Goal: Obtain resource: Obtain resource

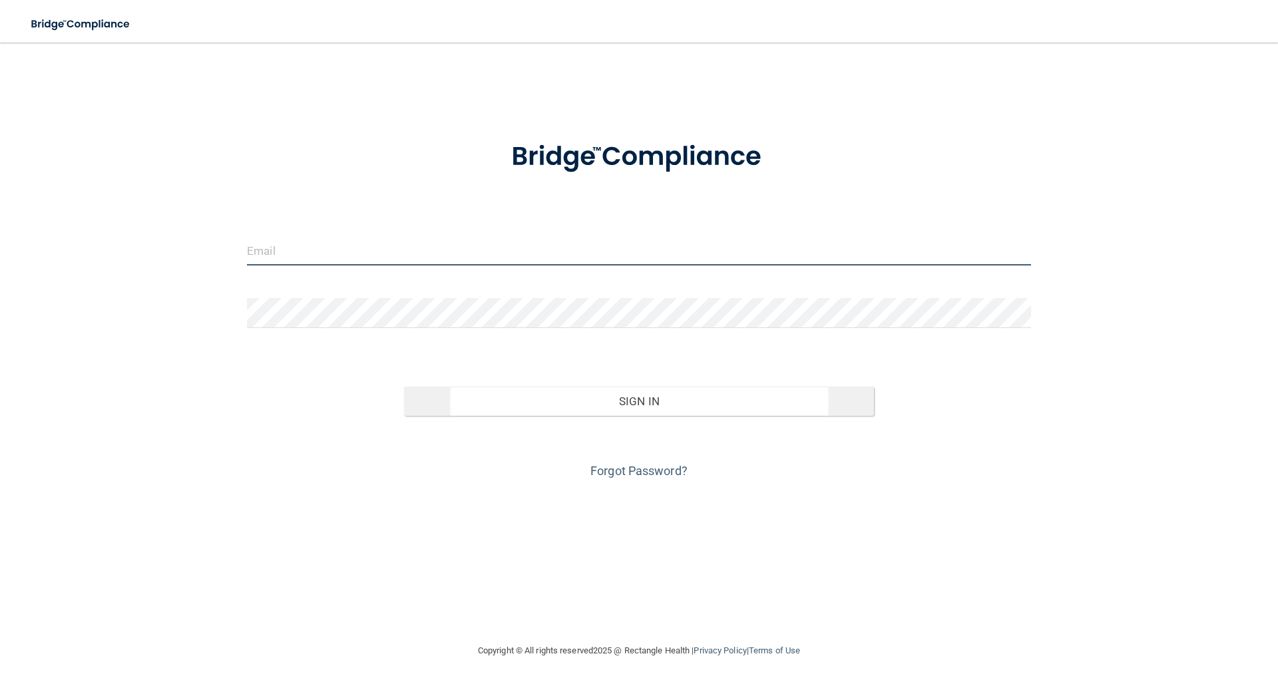
type input "[EMAIL_ADDRESS][DOMAIN_NAME]"
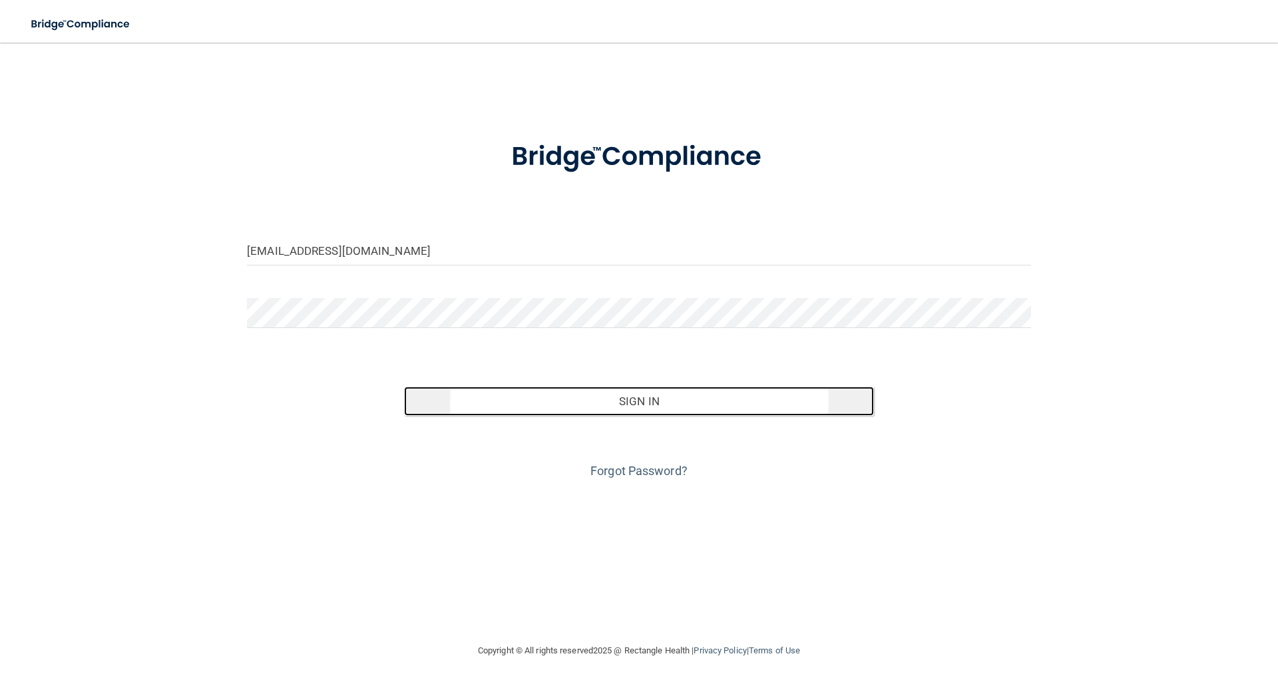
click at [638, 387] on button "Sign In" at bounding box center [639, 401] width 471 height 29
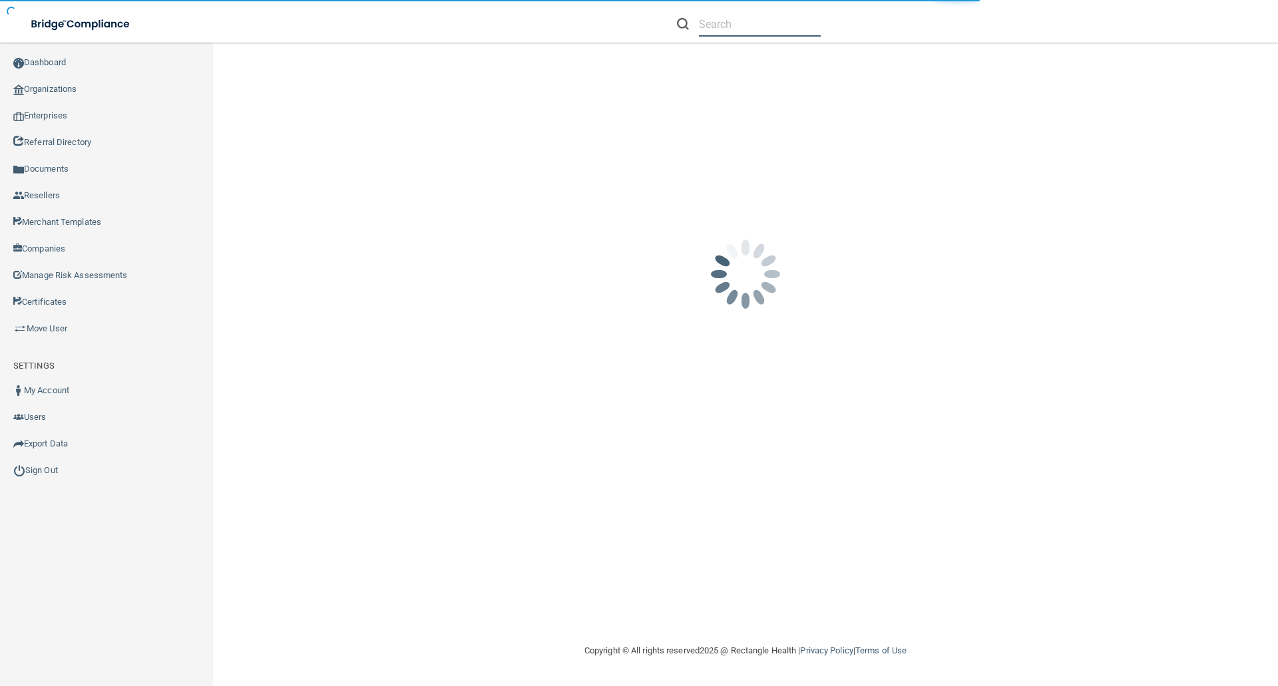
click at [733, 25] on input "text" at bounding box center [760, 24] width 122 height 25
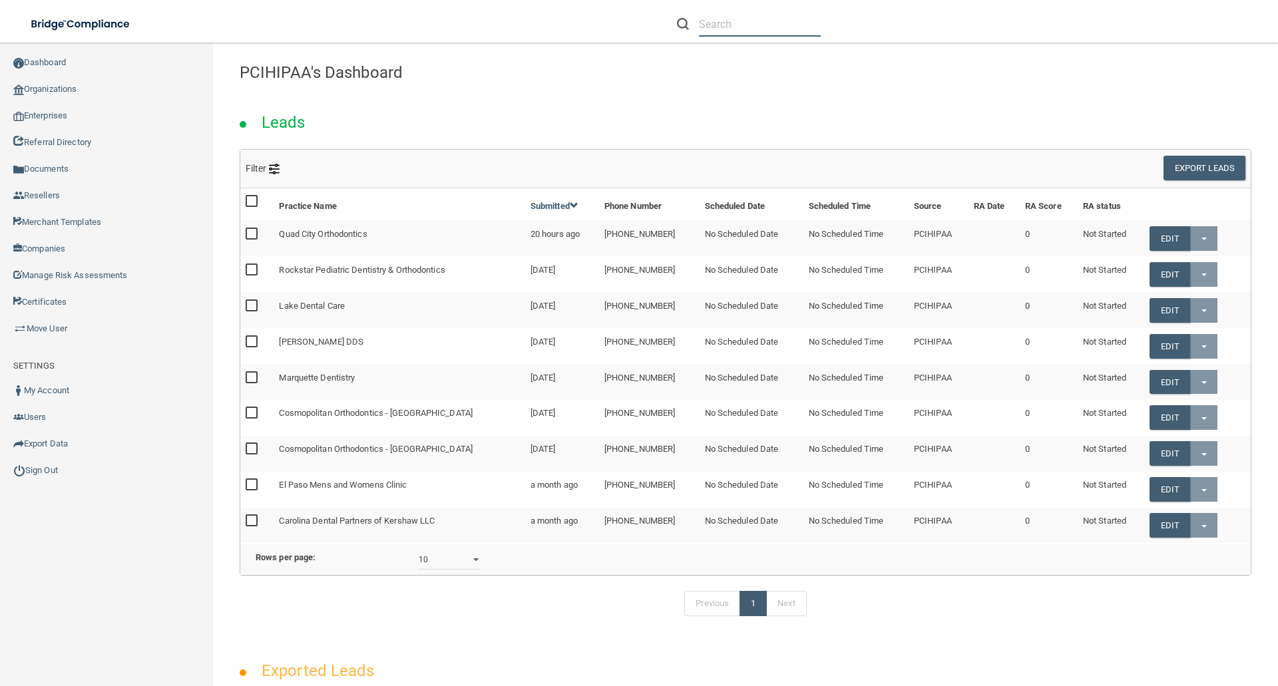
click at [715, 15] on input "text" at bounding box center [760, 24] width 122 height 25
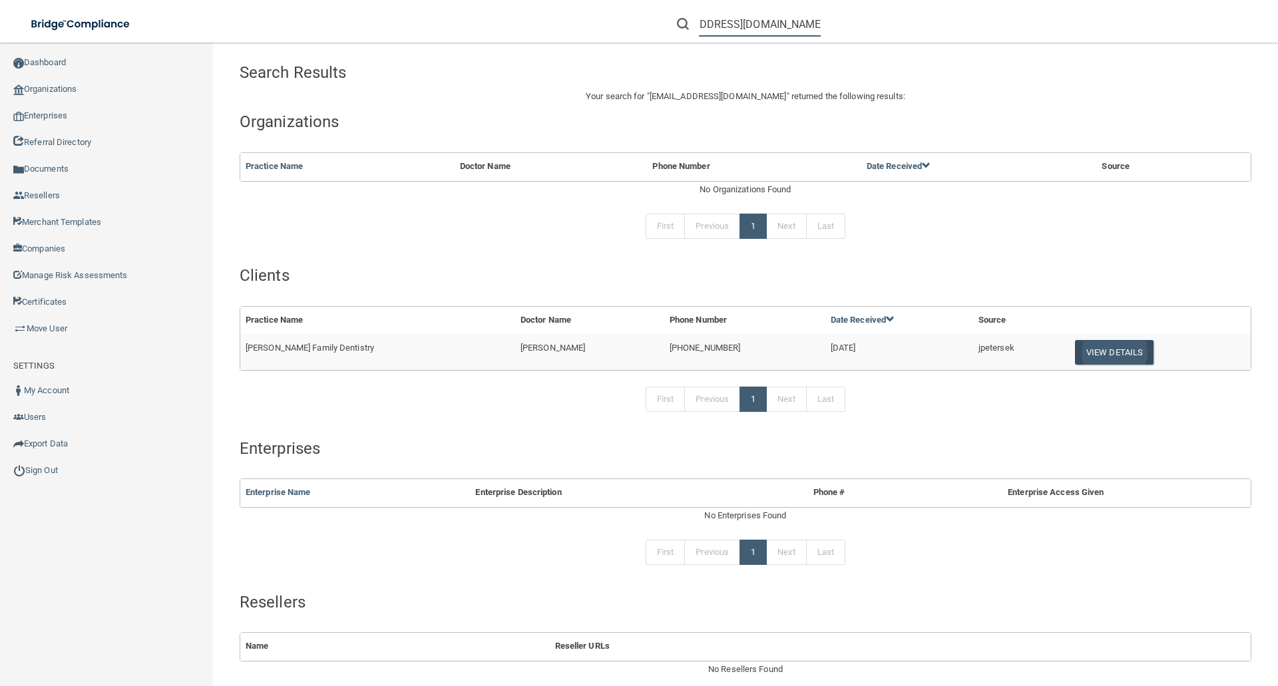
type input "[EMAIL_ADDRESS][DOMAIN_NAME]"
click at [1088, 351] on button "View Details" at bounding box center [1114, 352] width 79 height 25
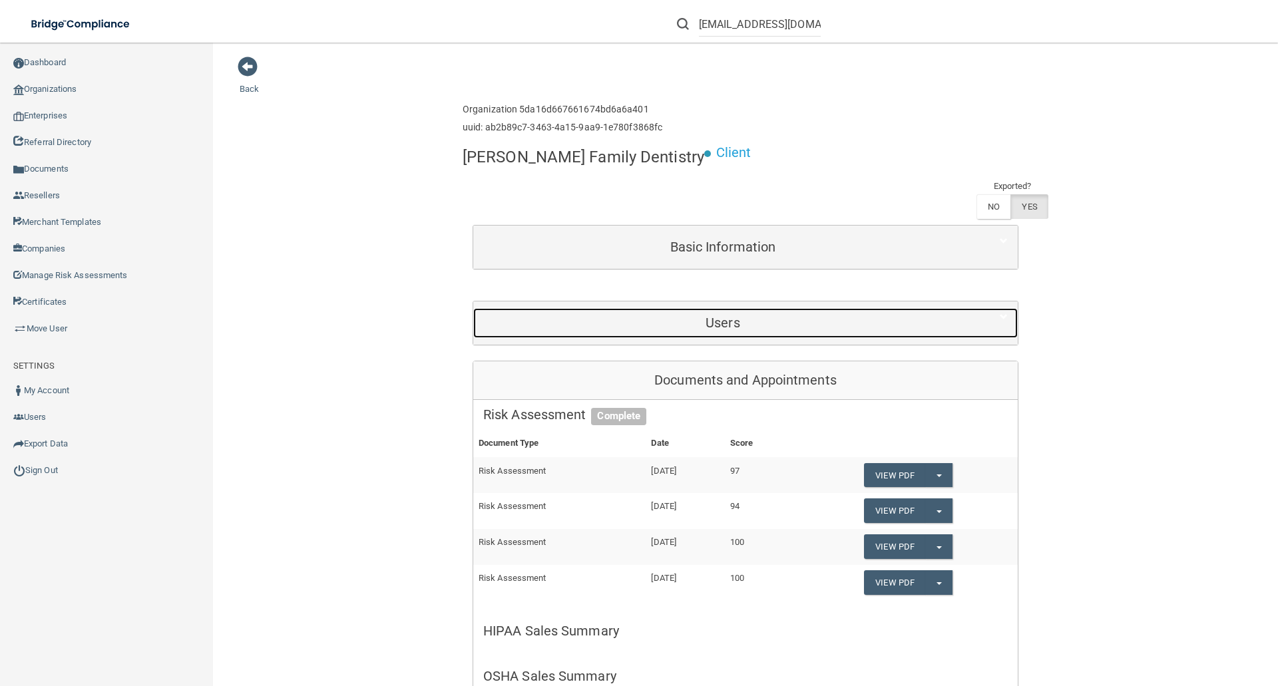
click at [745, 308] on div "Users" at bounding box center [722, 323] width 499 height 30
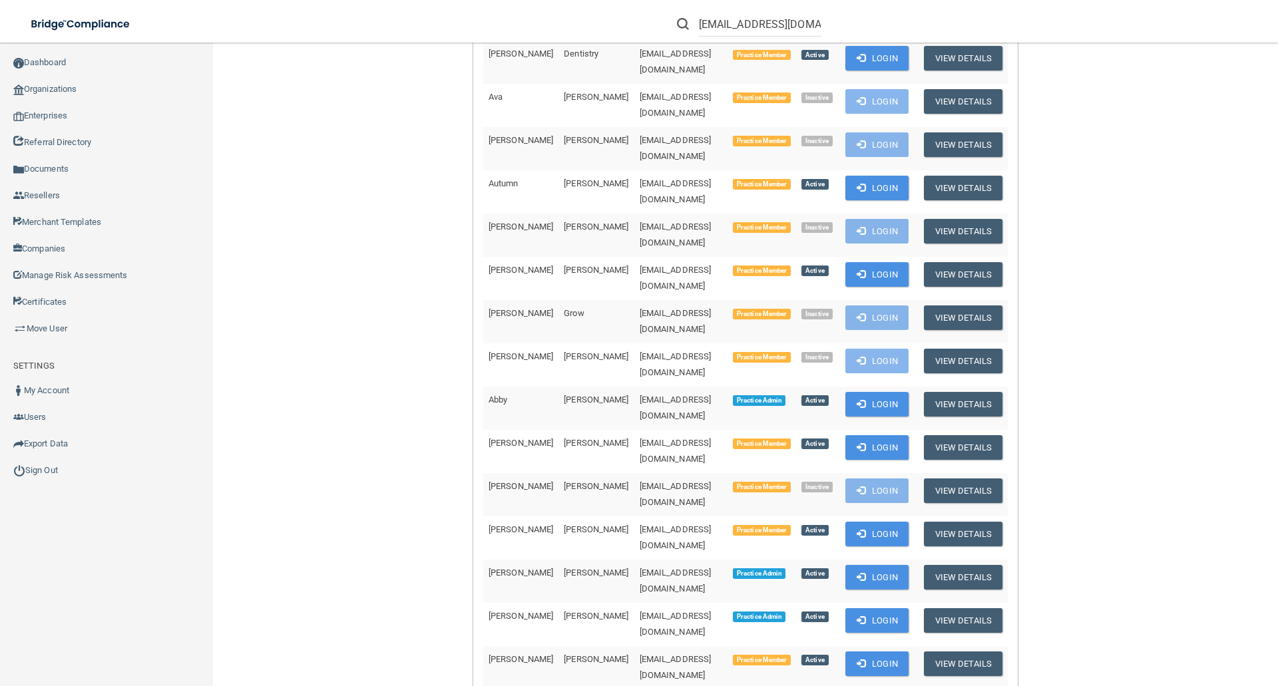
scroll to position [532, 0]
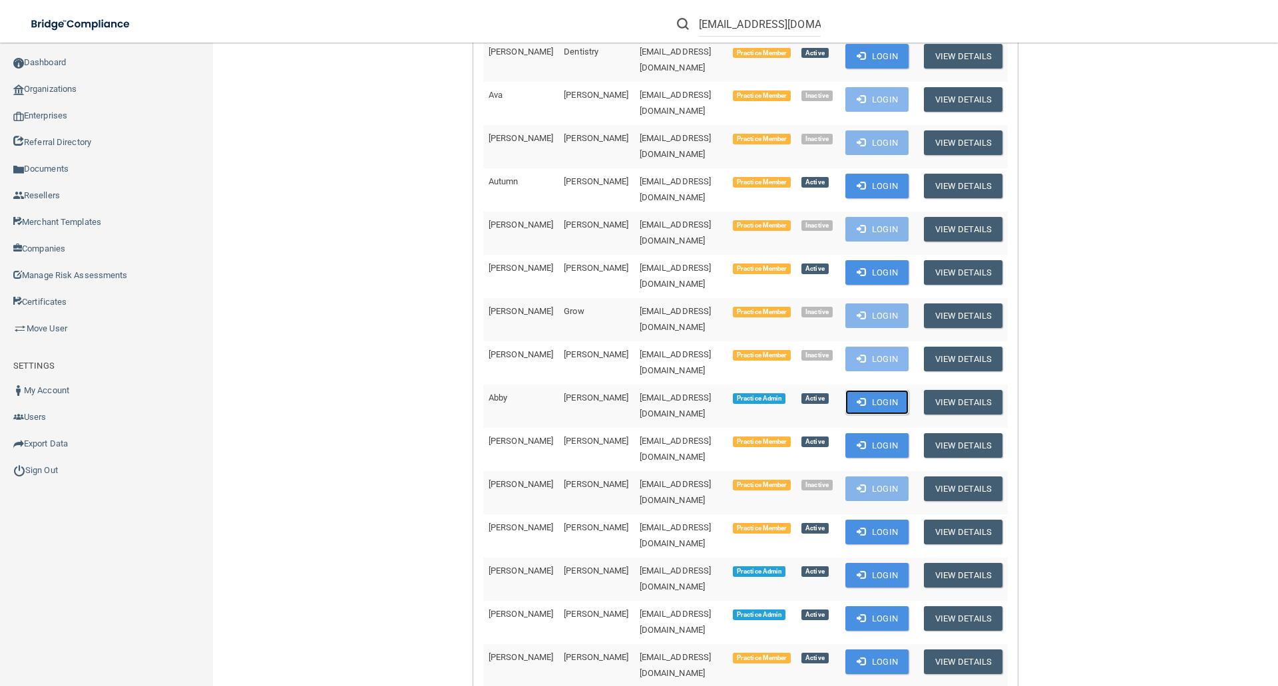
click at [896, 390] on button "Login" at bounding box center [876, 402] width 63 height 25
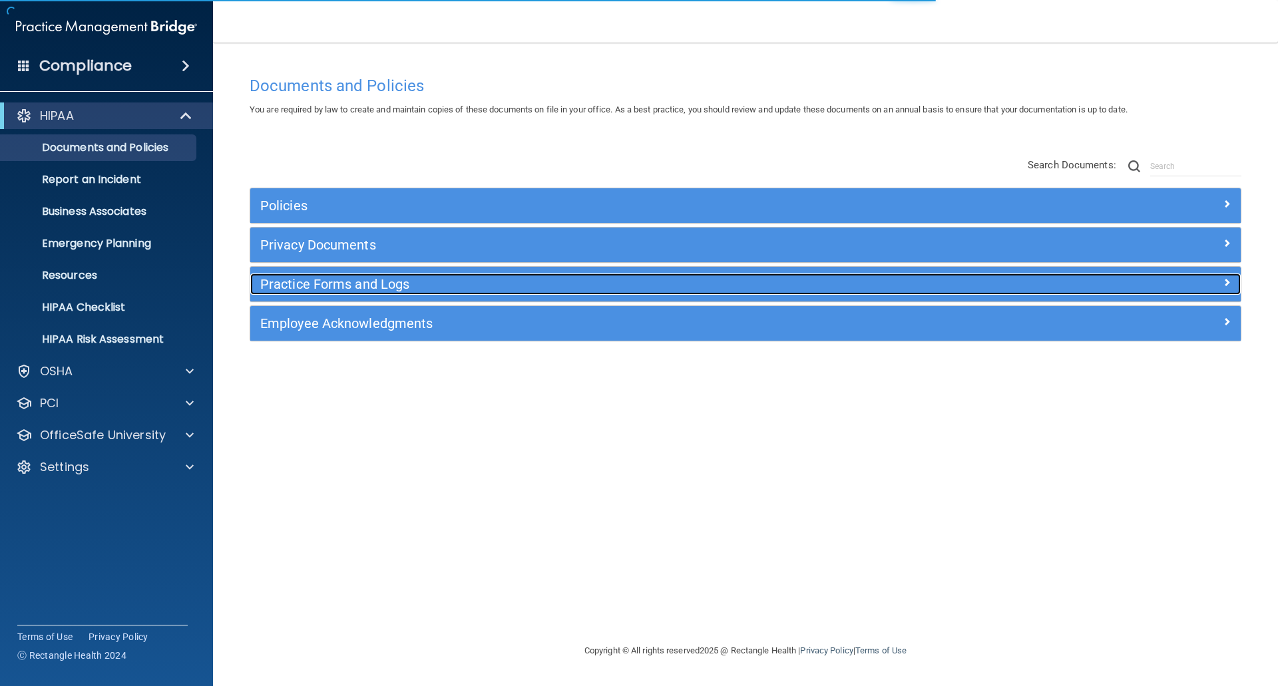
click at [297, 281] on h5 "Practice Forms and Logs" at bounding box center [621, 284] width 723 height 15
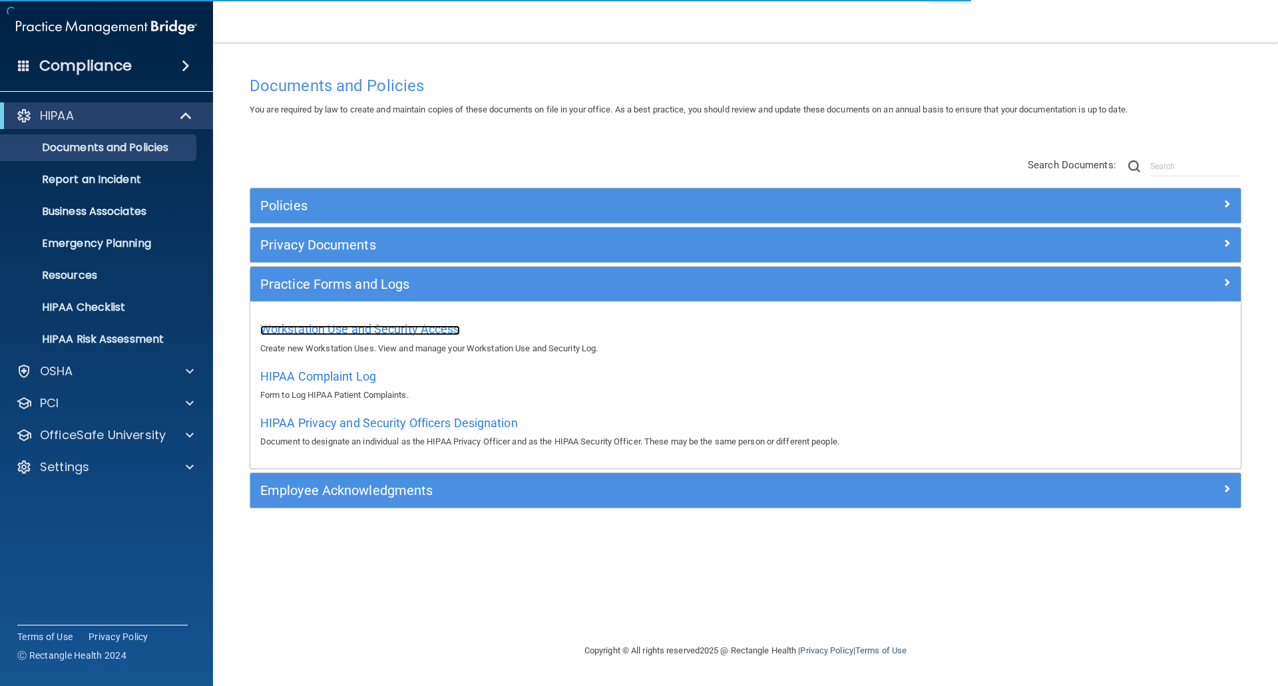
click at [315, 329] on span "Workstation Use and Security Access" at bounding box center [360, 329] width 200 height 14
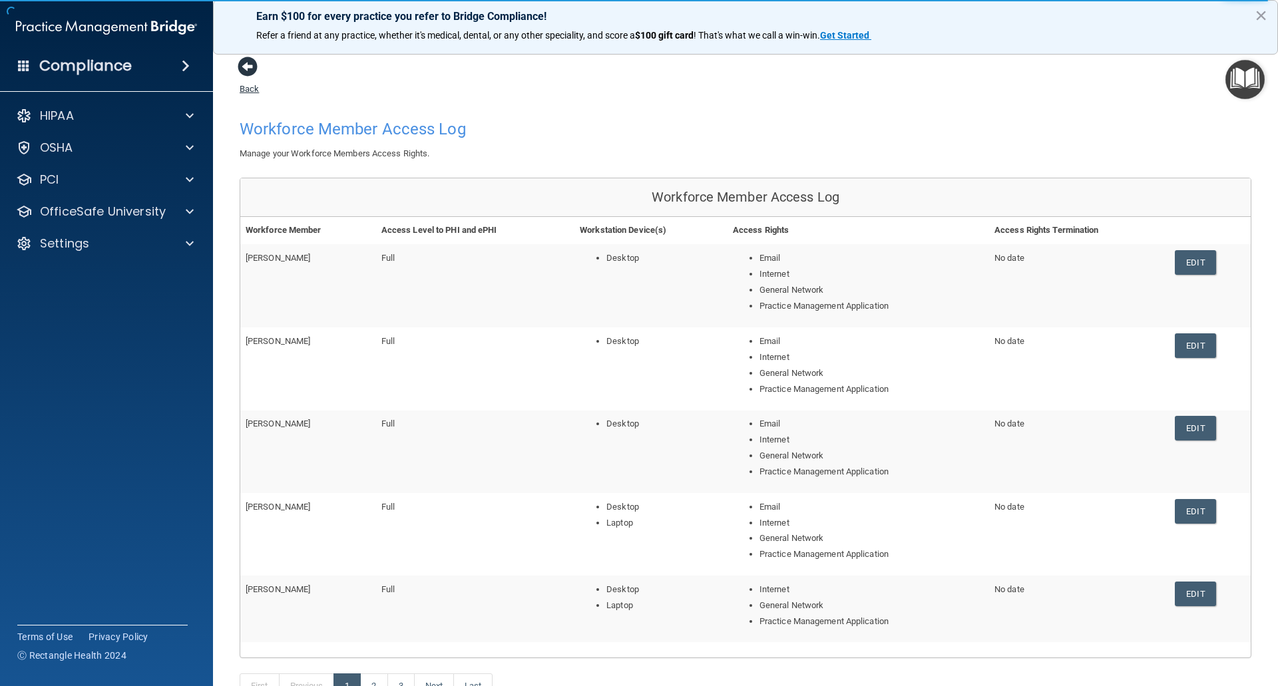
click at [246, 66] on span at bounding box center [248, 67] width 20 height 20
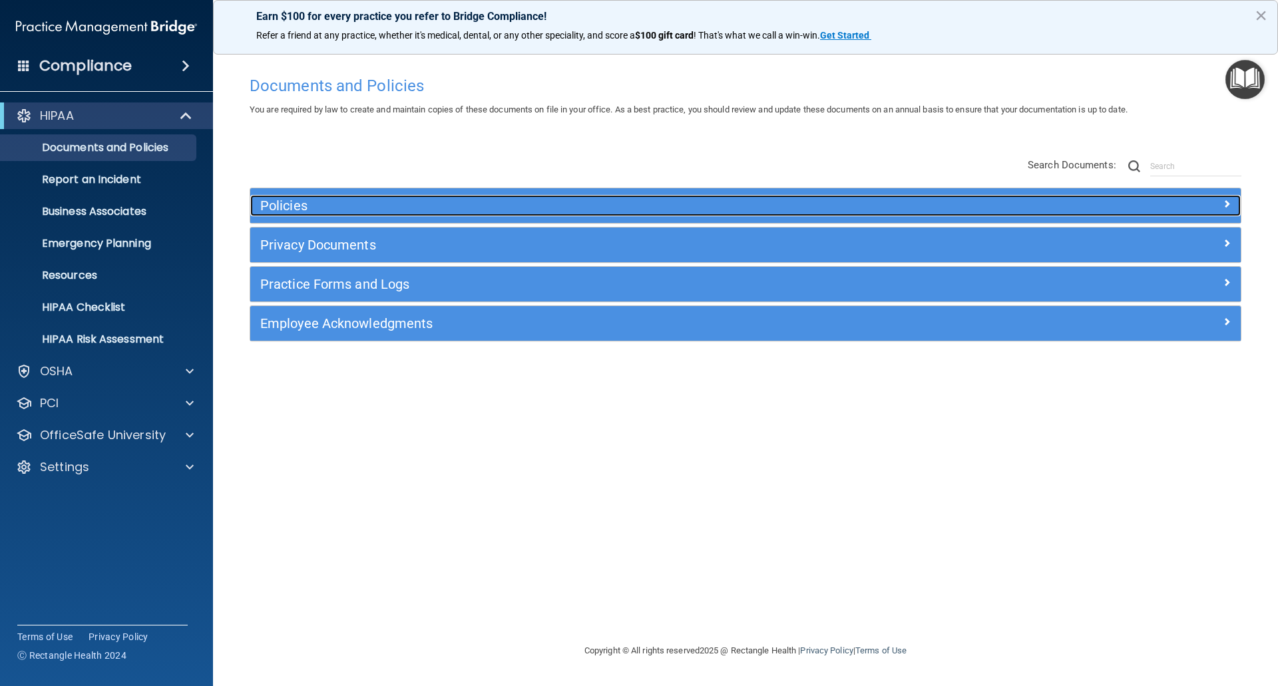
click at [282, 204] on h5 "Policies" at bounding box center [621, 205] width 723 height 15
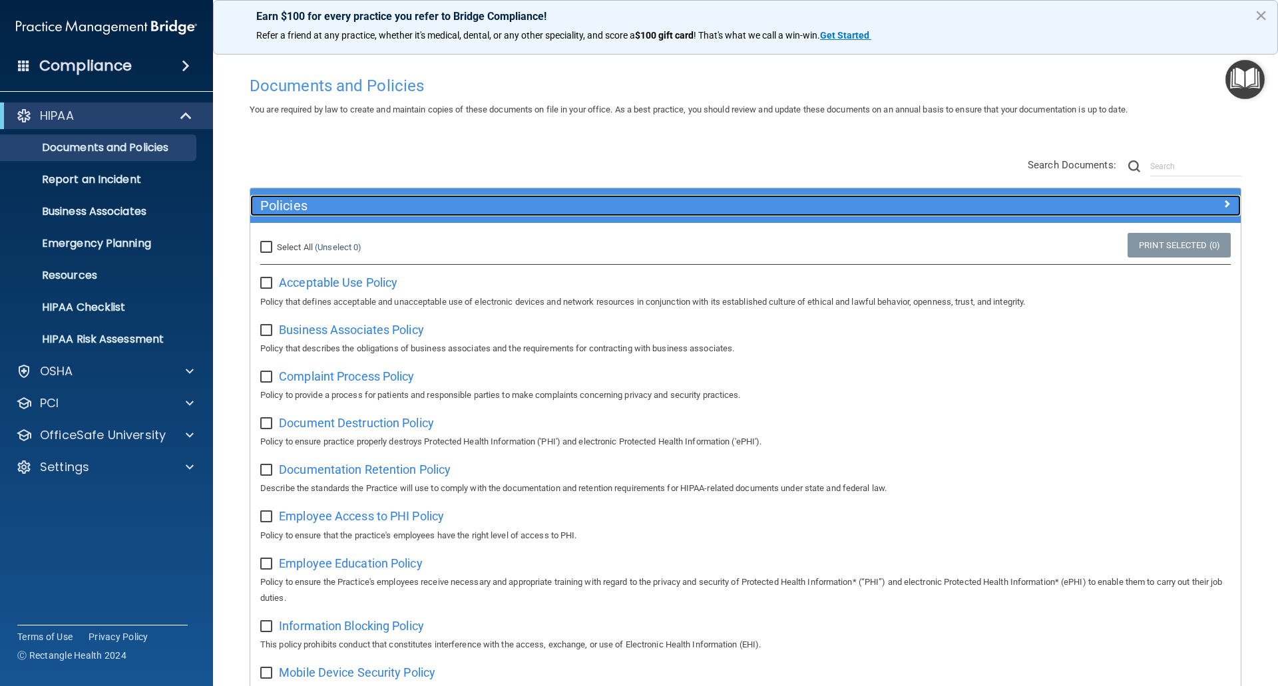
click at [286, 204] on h5 "Policies" at bounding box center [621, 205] width 723 height 15
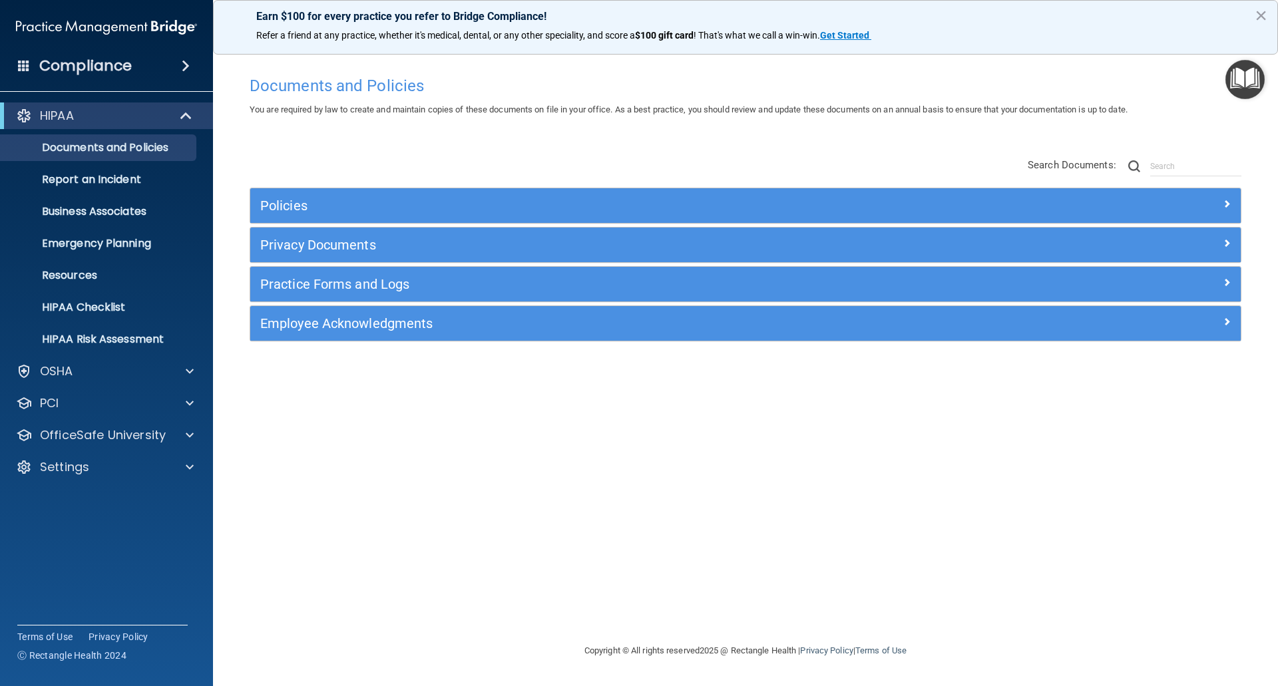
click at [1245, 75] on img "Open Resource Center" at bounding box center [1244, 79] width 39 height 39
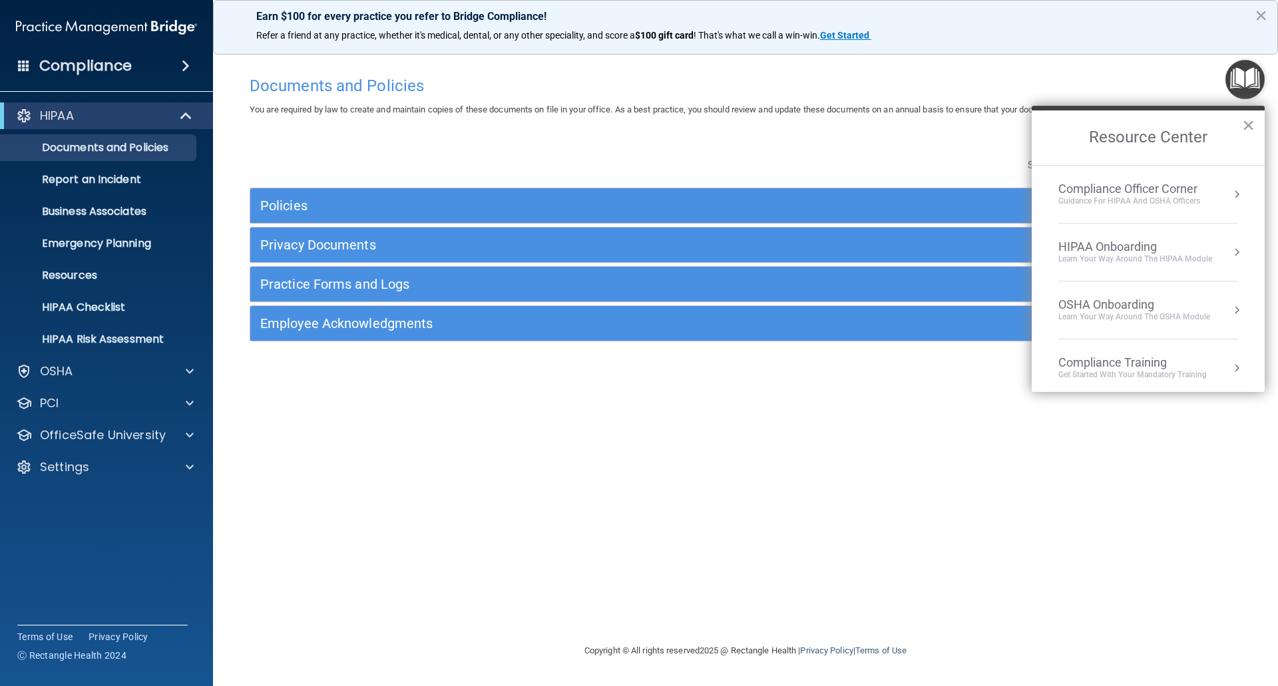
click at [1249, 125] on button "×" at bounding box center [1248, 124] width 13 height 21
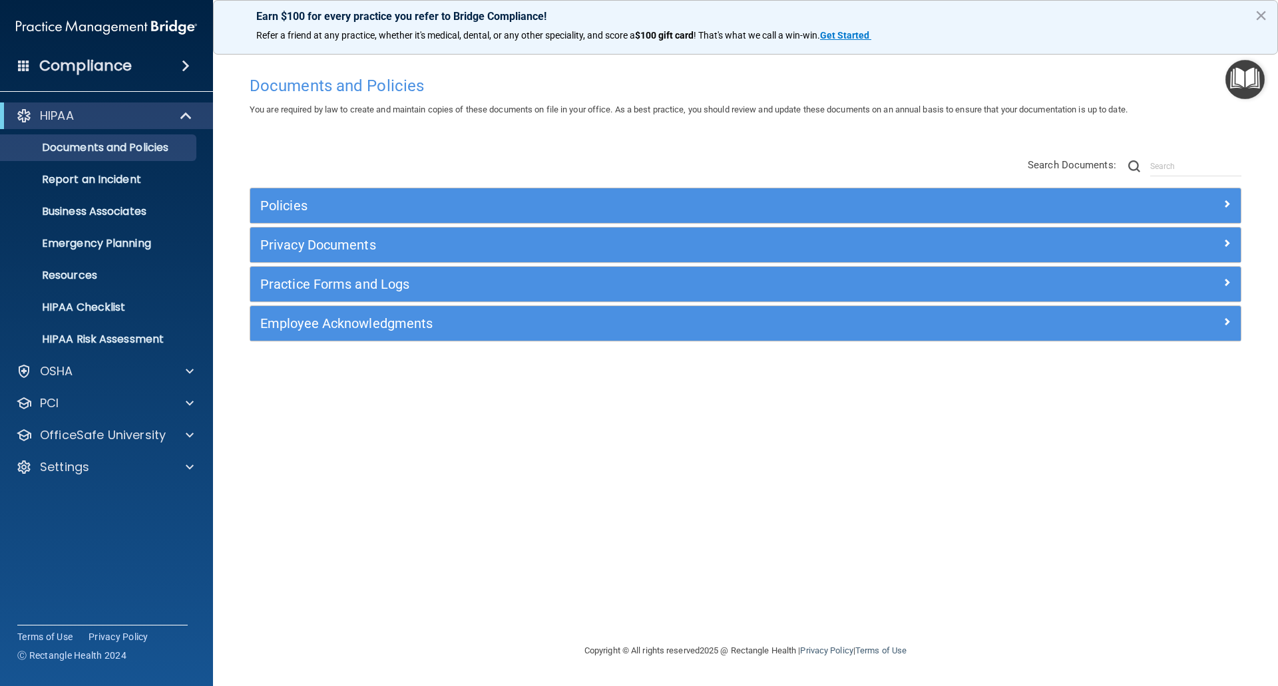
click at [1229, 75] on img "Open Resource Center" at bounding box center [1244, 79] width 39 height 39
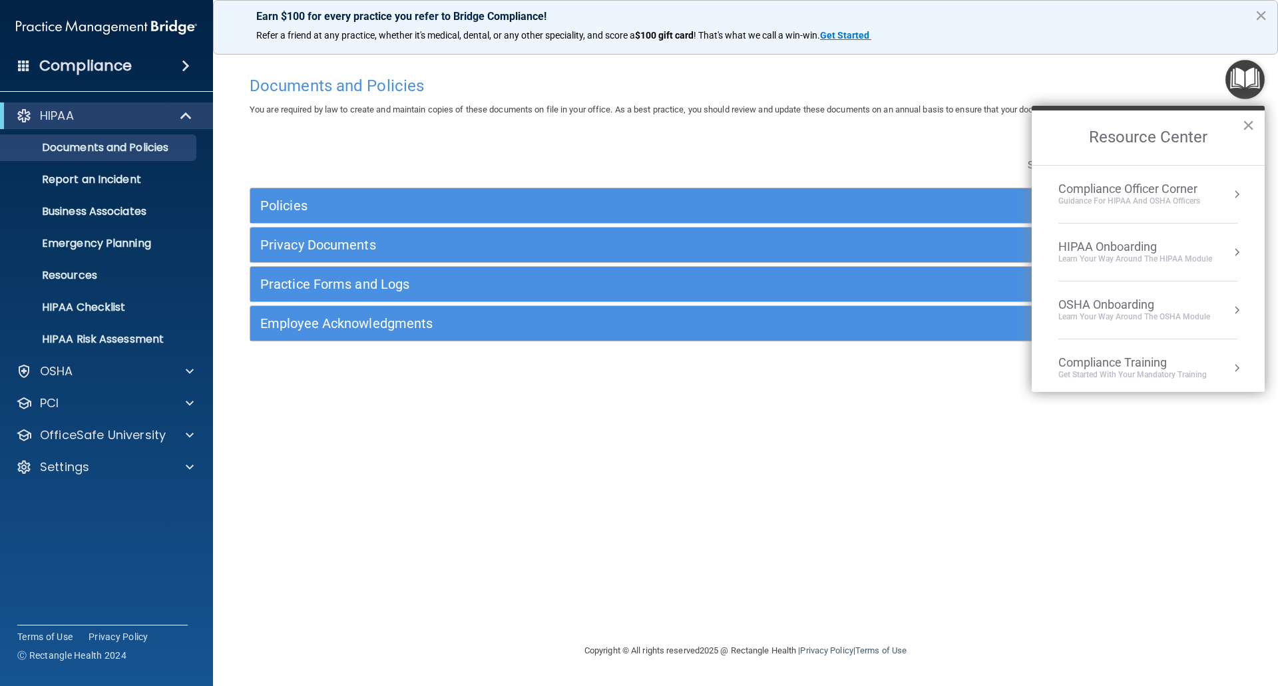
click at [1251, 121] on button "×" at bounding box center [1248, 124] width 13 height 21
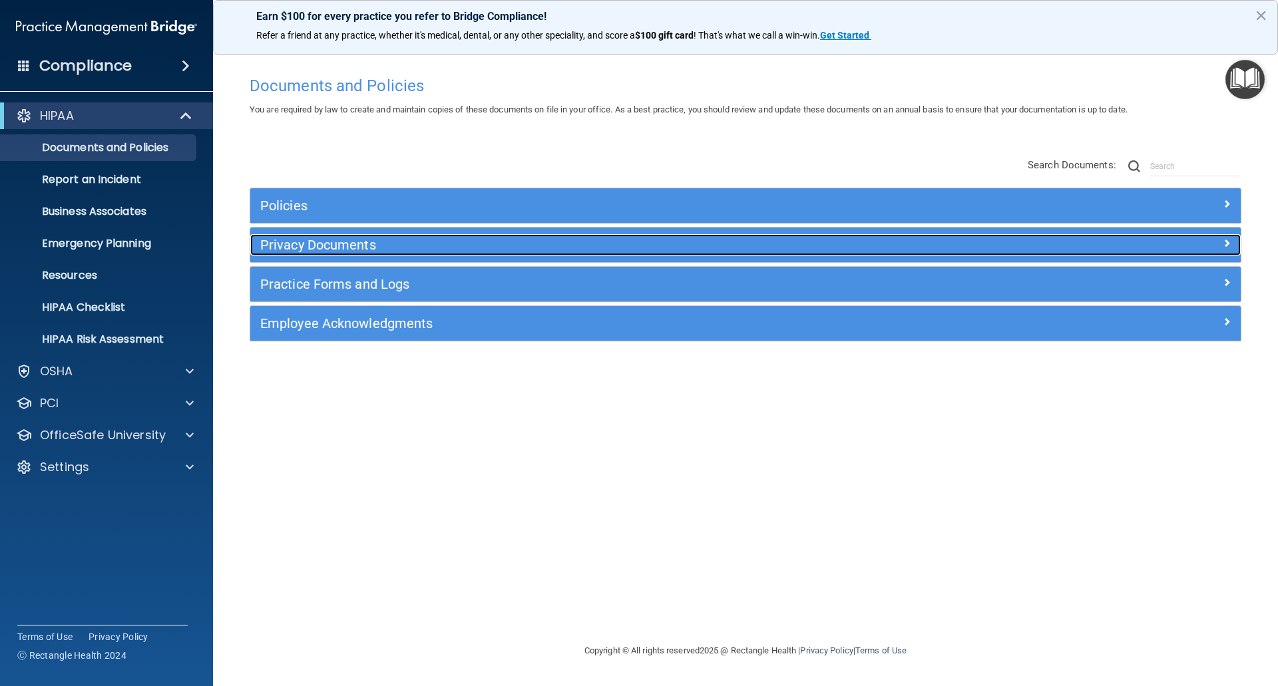
click at [284, 250] on h5 "Privacy Documents" at bounding box center [621, 245] width 723 height 15
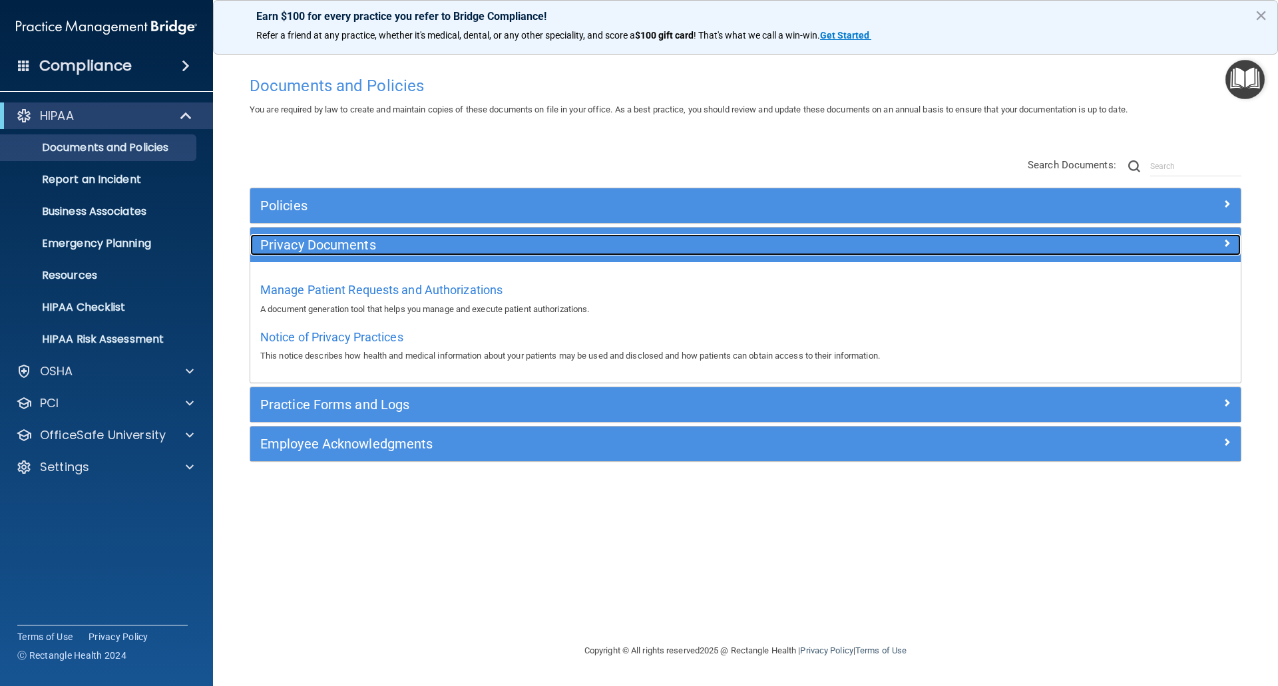
click at [285, 247] on h5 "Privacy Documents" at bounding box center [621, 245] width 723 height 15
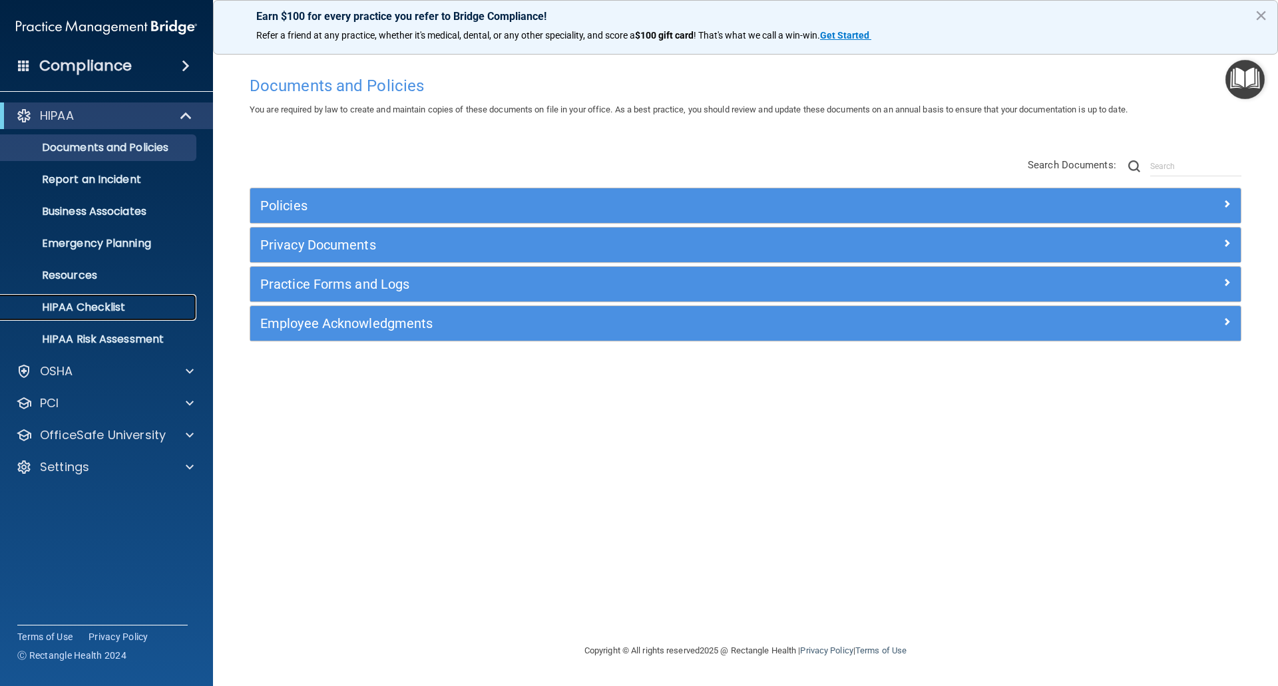
click at [112, 305] on p "HIPAA Checklist" at bounding box center [100, 307] width 182 height 13
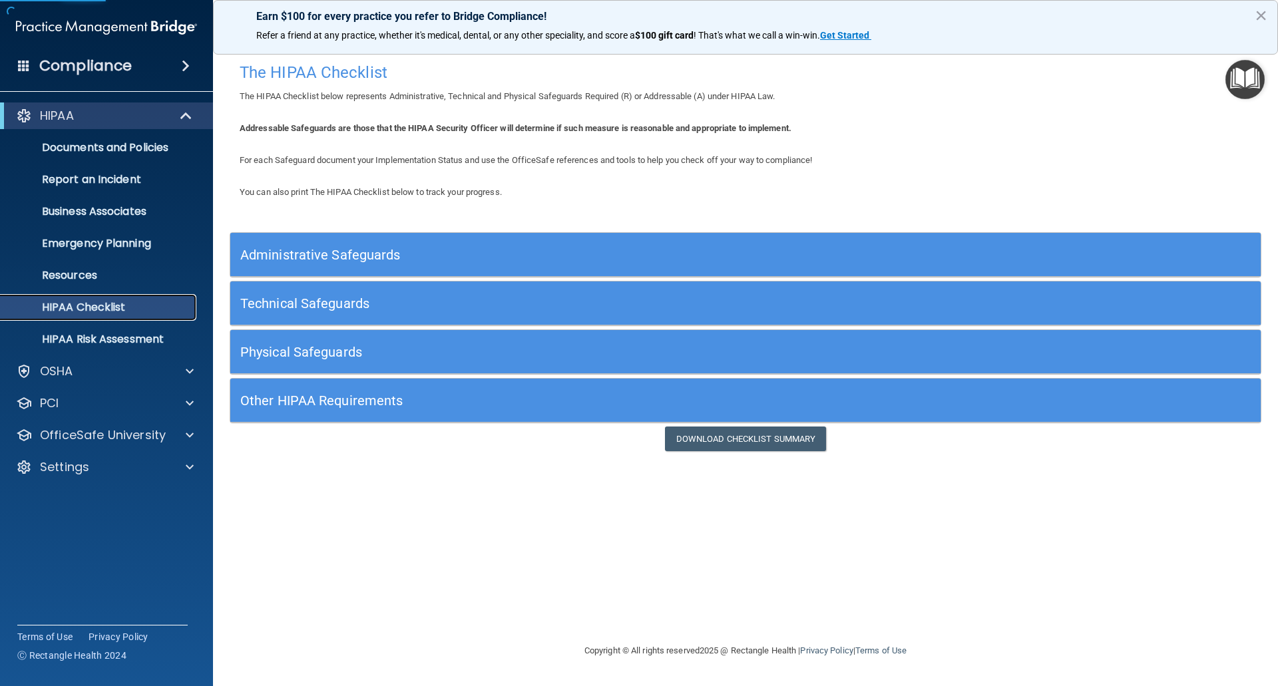
click at [108, 304] on p "HIPAA Checklist" at bounding box center [100, 307] width 182 height 13
click at [763, 435] on link "Download Checklist Summary" at bounding box center [746, 439] width 162 height 25
click at [116, 315] on link "HIPAA Checklist" at bounding box center [92, 307] width 210 height 27
click at [759, 437] on link "Download Checklist Summary" at bounding box center [746, 439] width 162 height 25
click at [191, 369] on span at bounding box center [190, 371] width 8 height 16
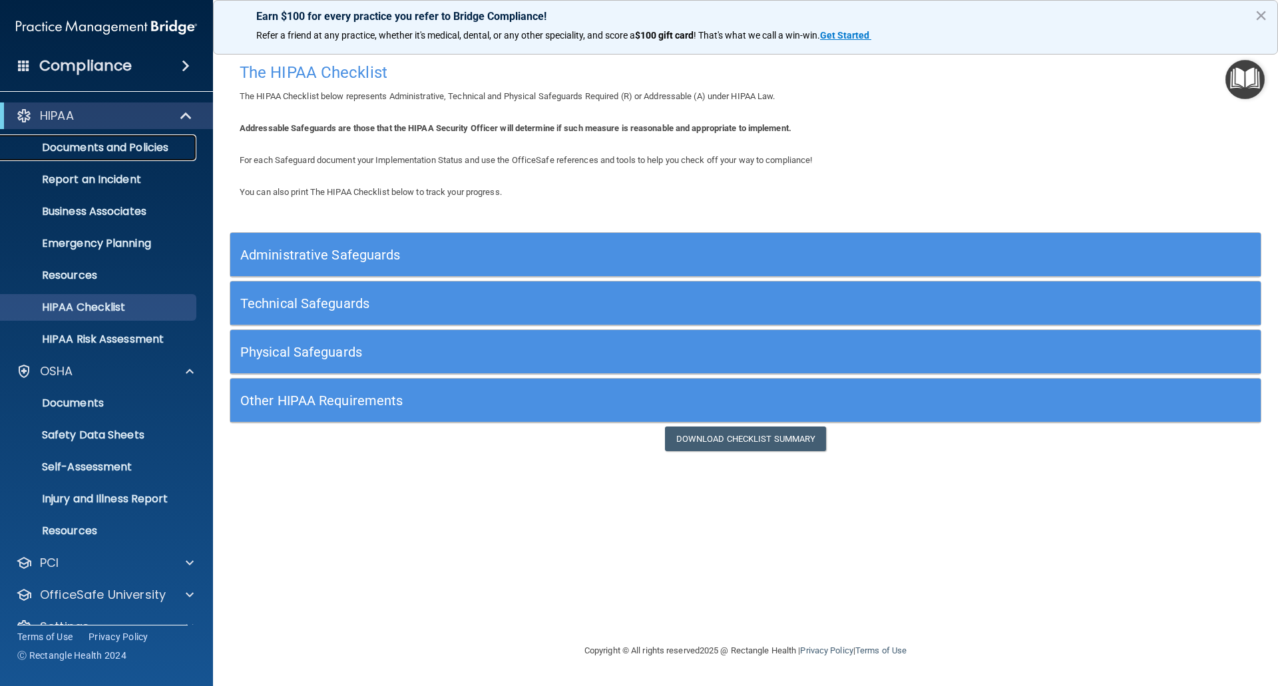
click at [101, 153] on p "Documents and Policies" at bounding box center [100, 147] width 182 height 13
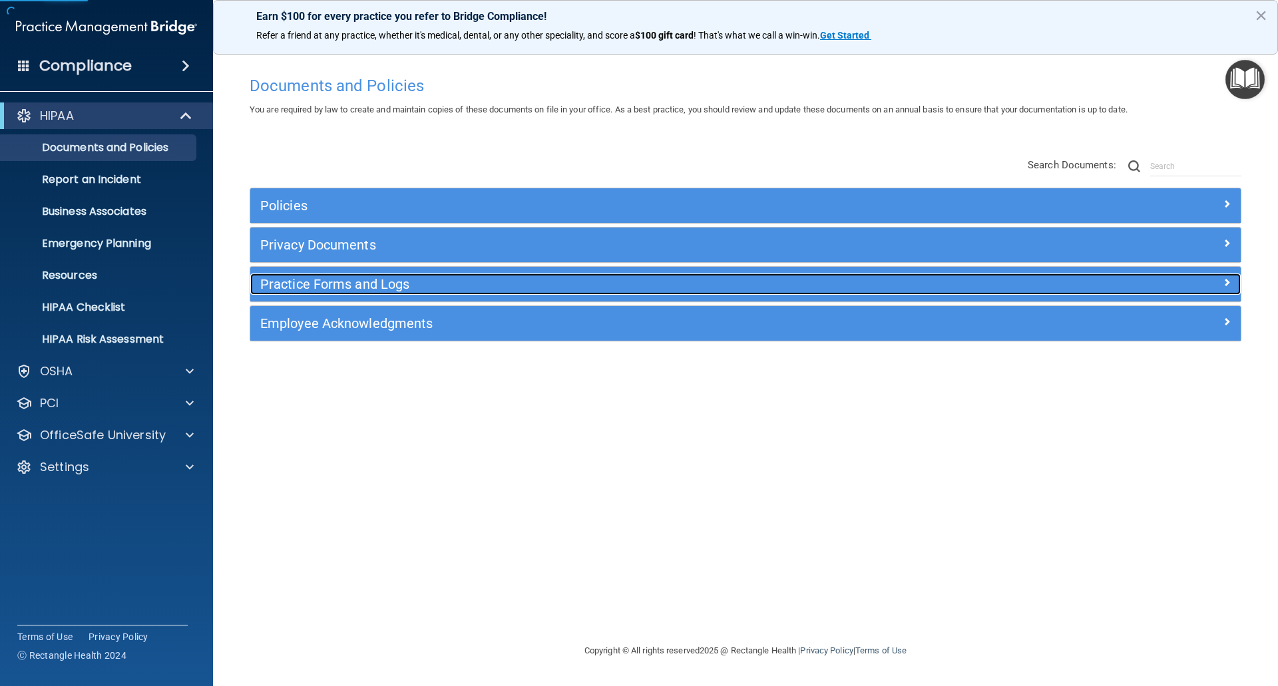
click at [352, 286] on h5 "Practice Forms and Logs" at bounding box center [621, 284] width 723 height 15
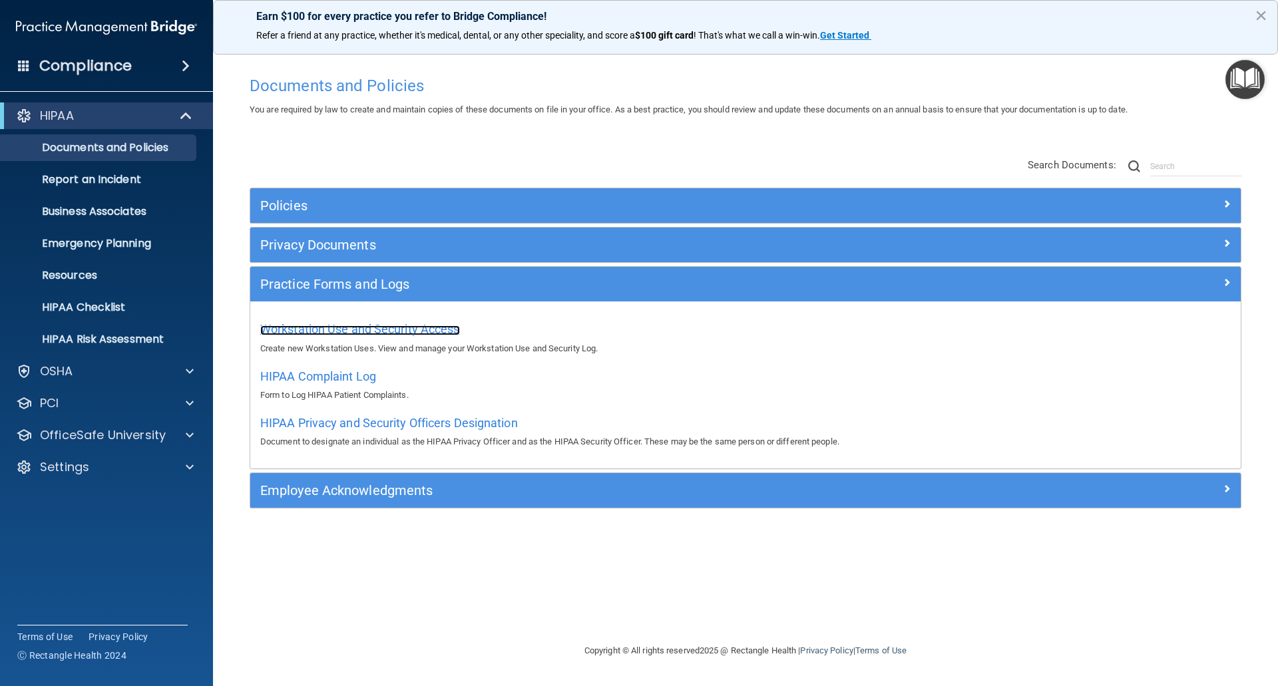
click at [349, 327] on span "Workstation Use and Security Access" at bounding box center [360, 329] width 200 height 14
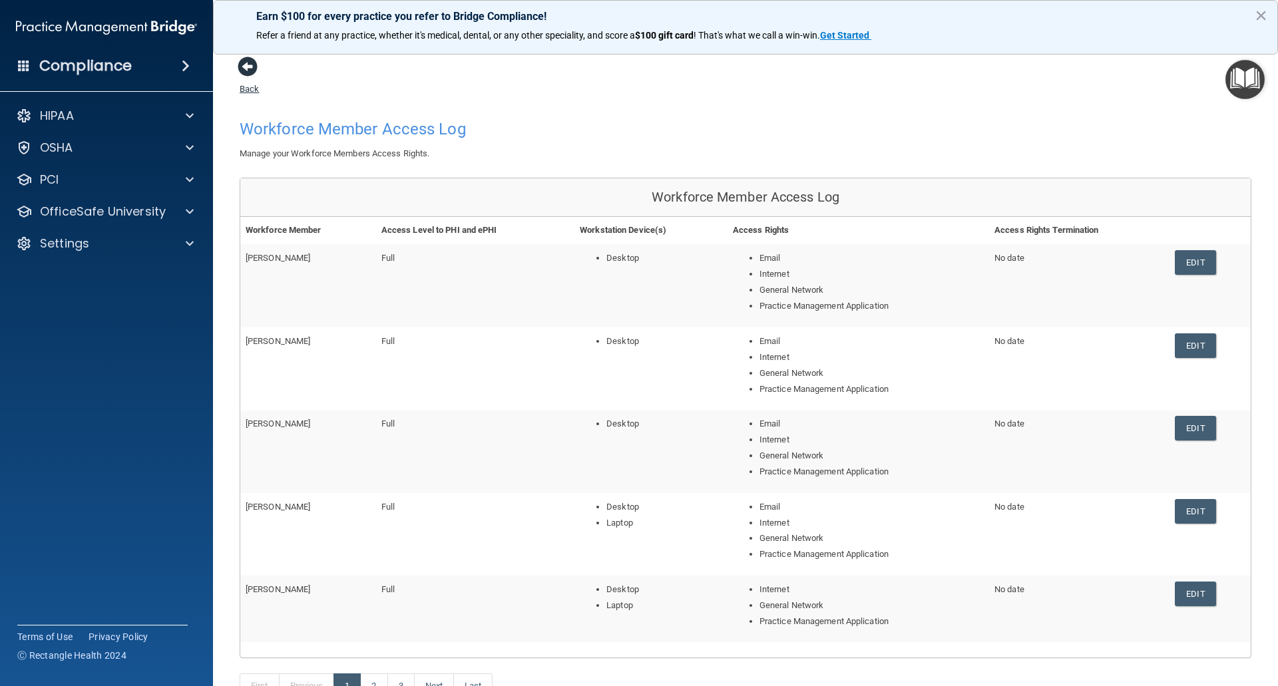
click at [252, 65] on span at bounding box center [248, 67] width 20 height 20
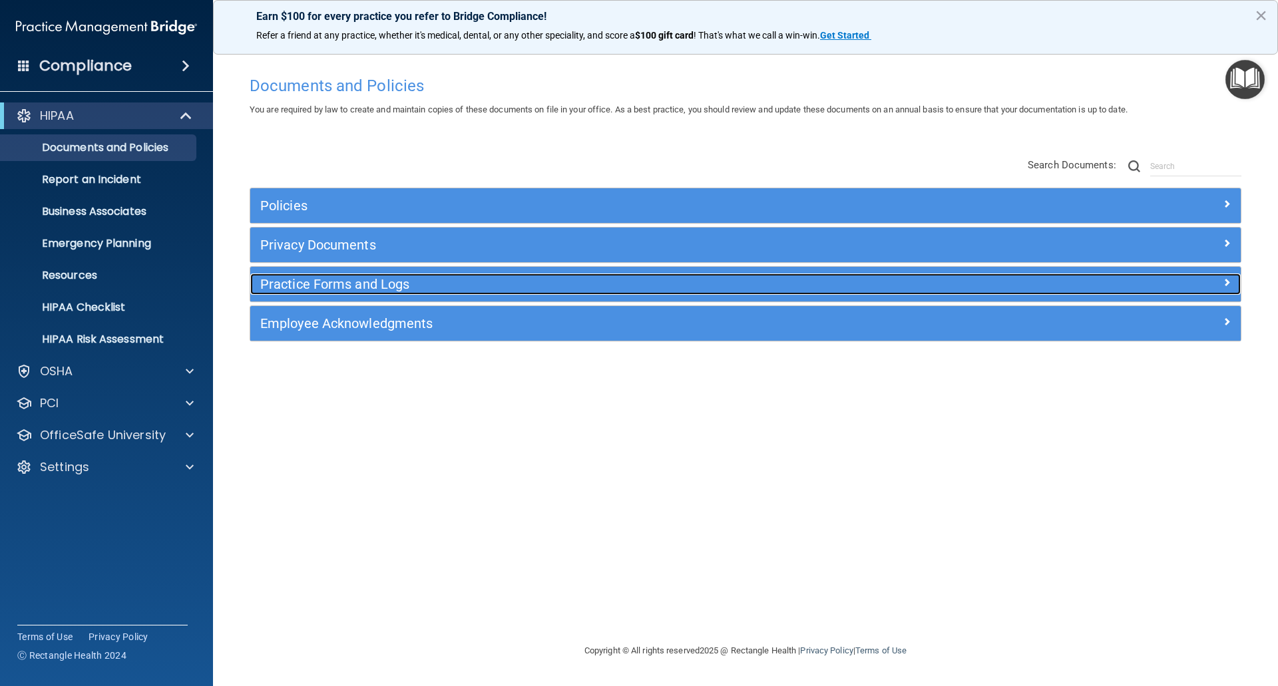
click at [336, 287] on h5 "Practice Forms and Logs" at bounding box center [621, 284] width 723 height 15
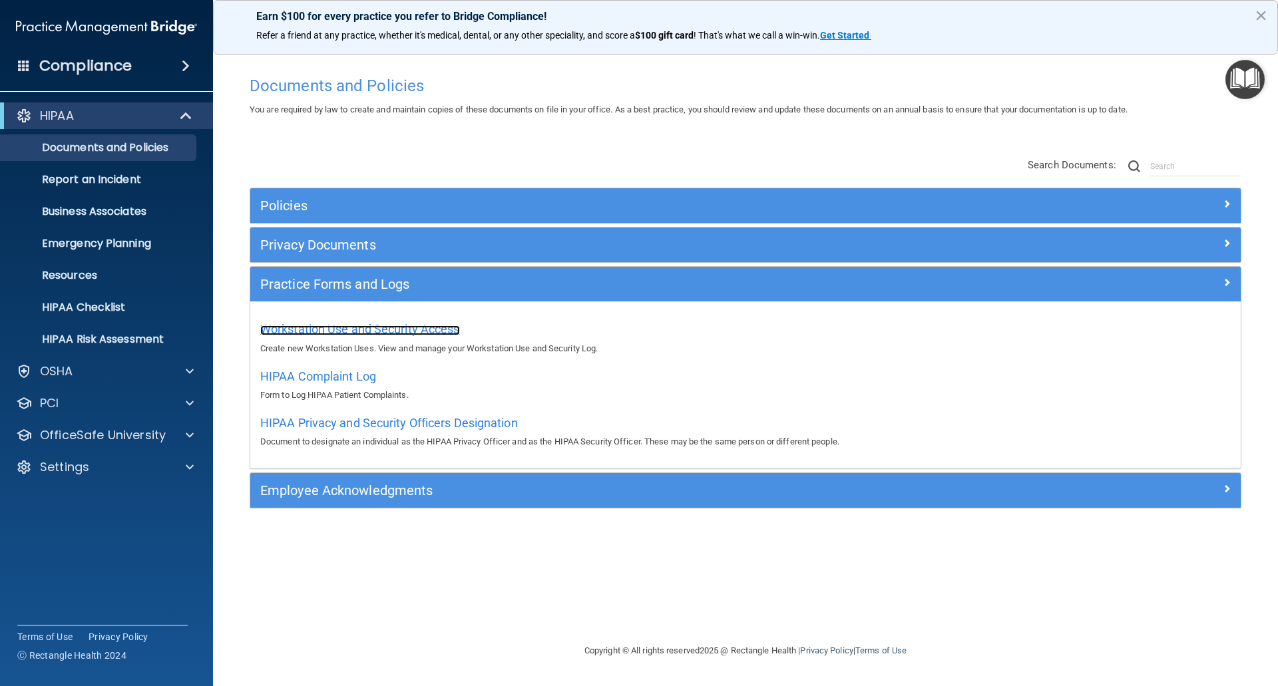
click at [351, 327] on span "Workstation Use and Security Access" at bounding box center [360, 329] width 200 height 14
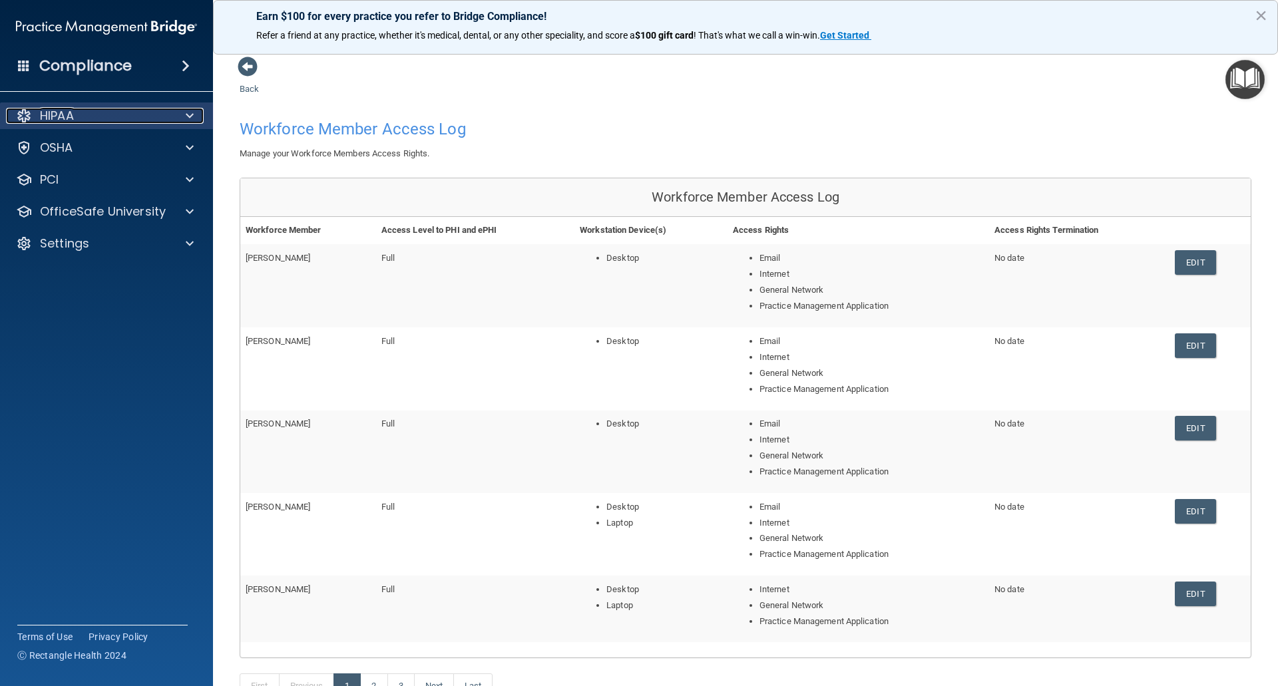
click at [39, 122] on div "HIPAA" at bounding box center [88, 116] width 165 height 16
